Goal: Navigation & Orientation: Go to known website

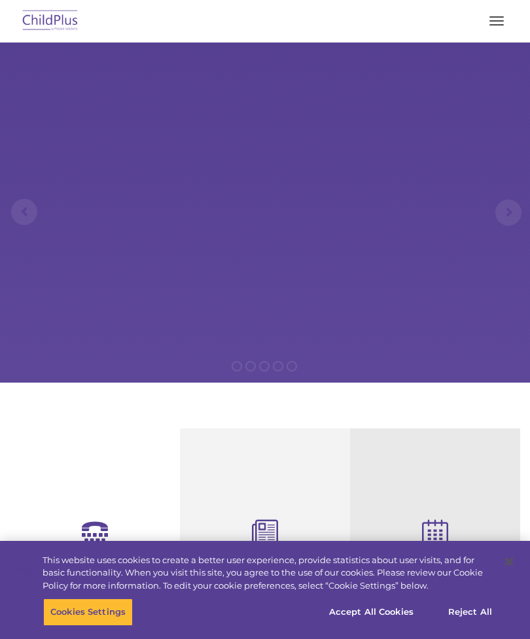
select select "MEDIUM"
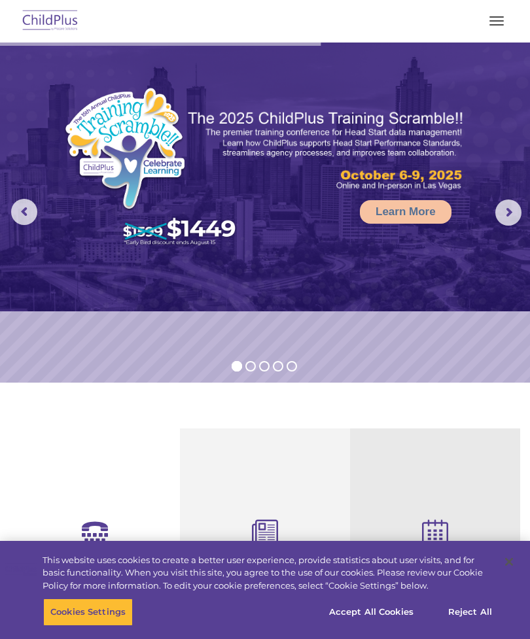
click at [60, 26] on img at bounding box center [51, 21] width 62 height 31
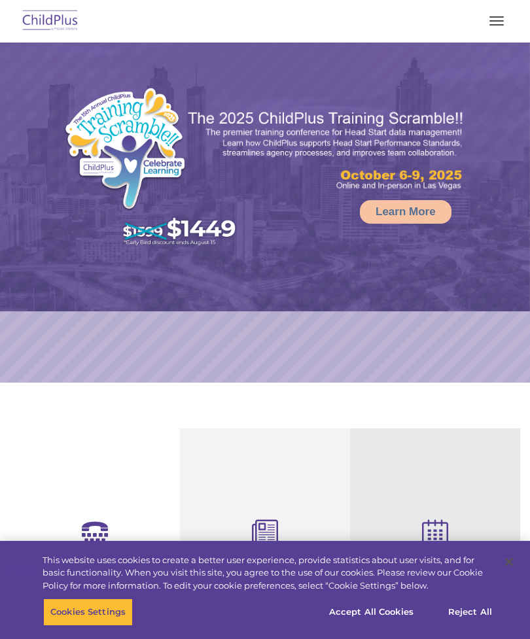
select select "MEDIUM"
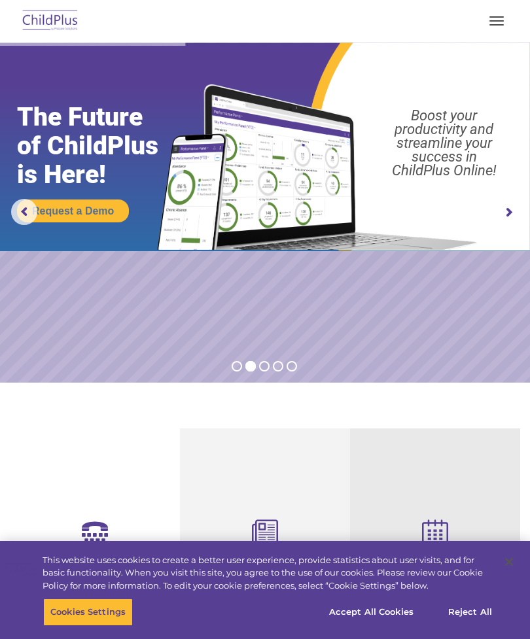
click at [63, 30] on img at bounding box center [51, 21] width 62 height 31
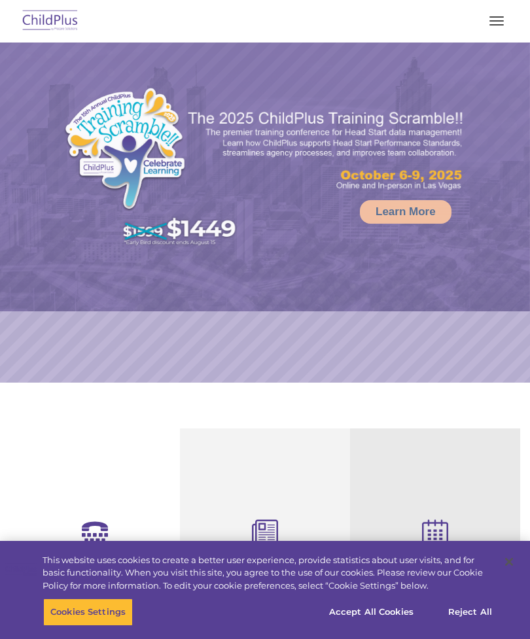
select select "MEDIUM"
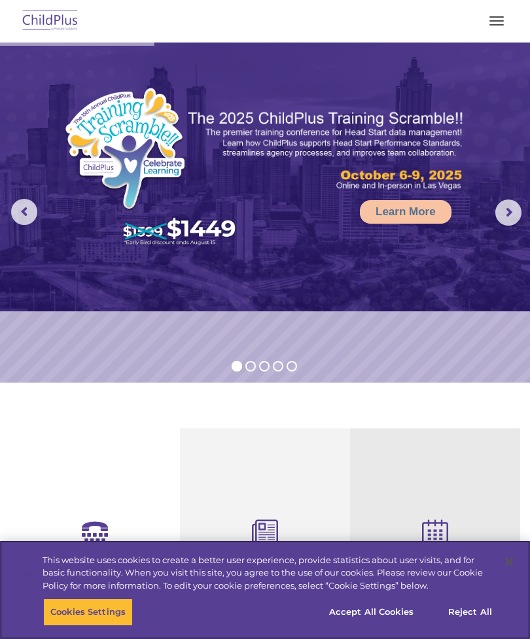
click at [476, 613] on button "Reject All" at bounding box center [470, 612] width 82 height 27
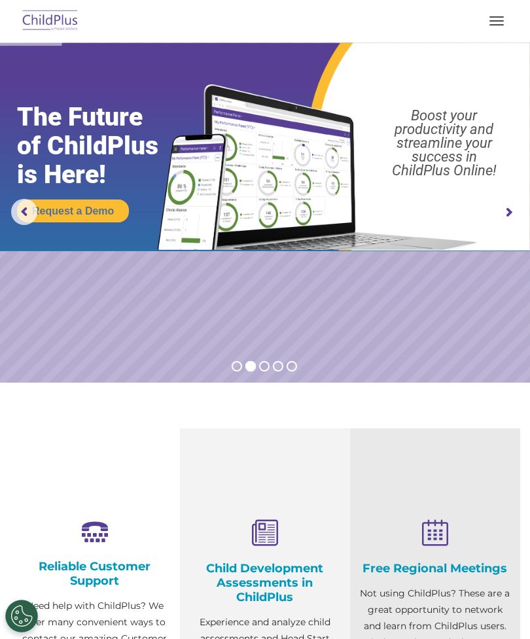
click at [57, 24] on img at bounding box center [51, 21] width 62 height 31
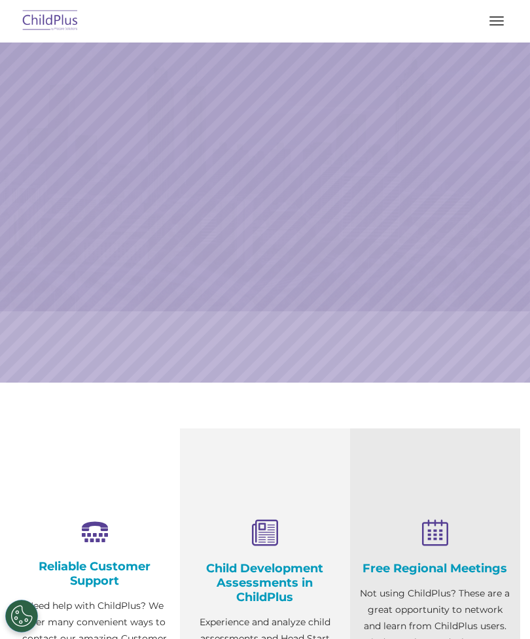
select select "MEDIUM"
